Goal: Information Seeking & Learning: Learn about a topic

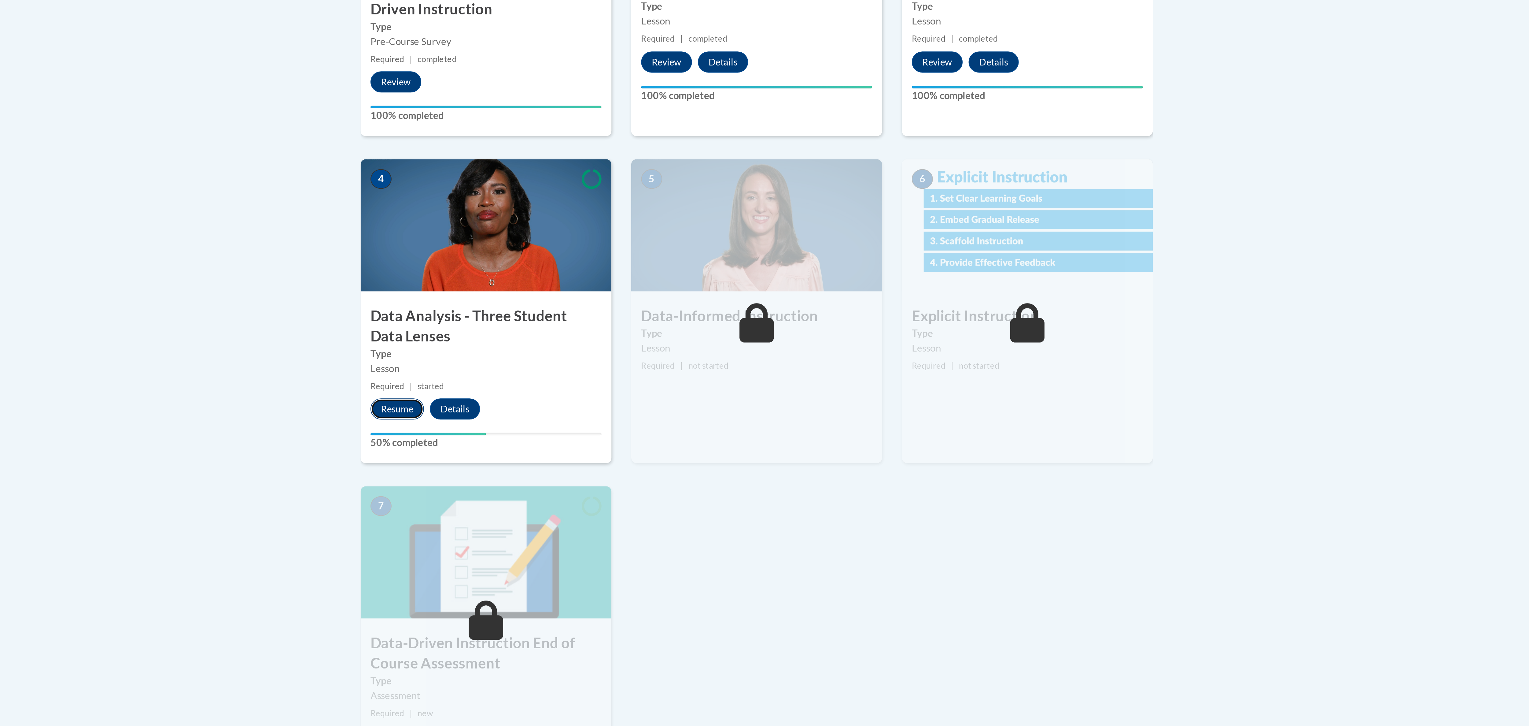
click at [598, 424] on button "Resume" at bounding box center [598, 427] width 25 height 10
